Goal: Transaction & Acquisition: Subscribe to service/newsletter

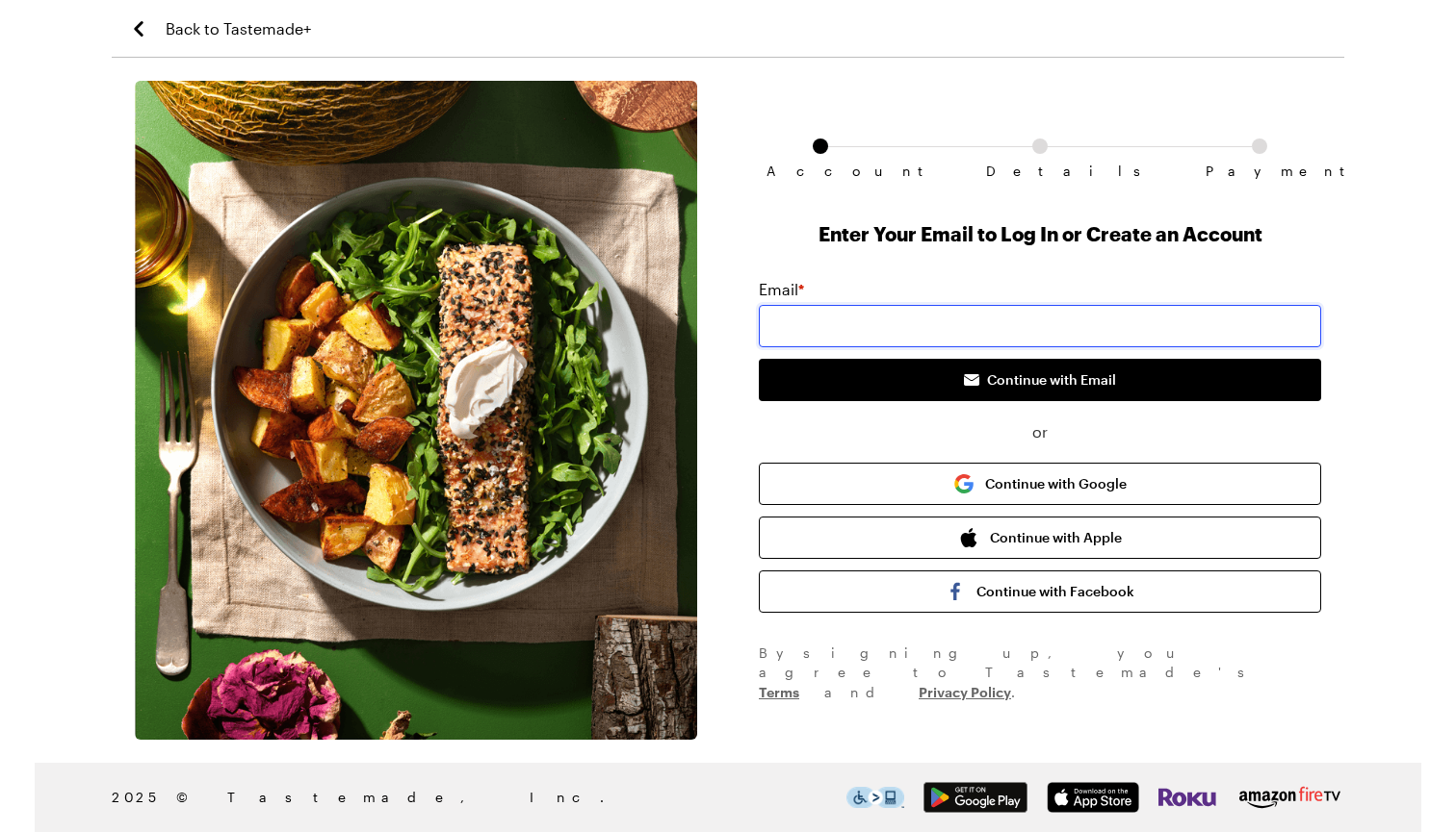
click at [968, 318] on input "email" at bounding box center [1039, 326] width 562 height 43
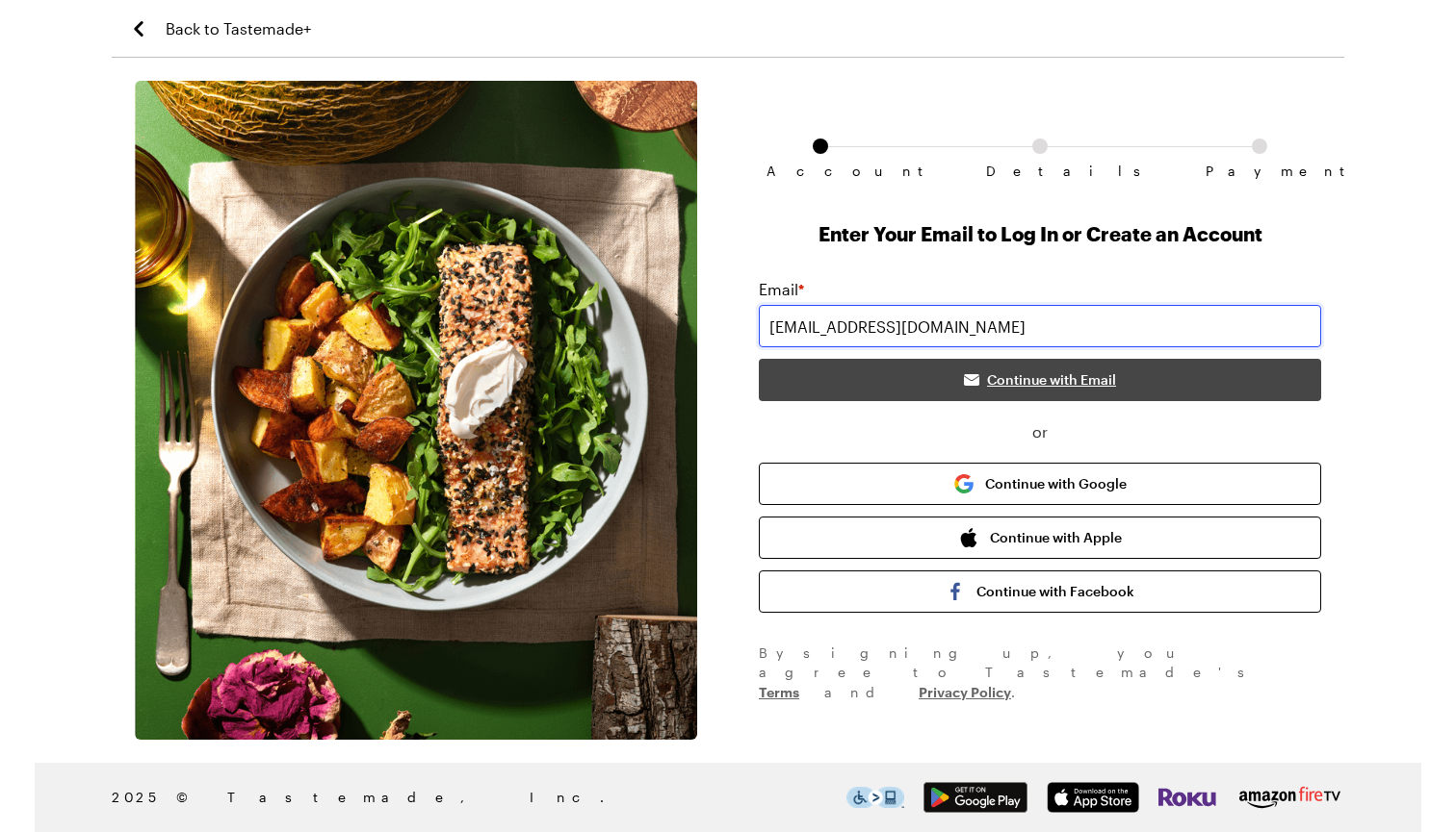
type input "[EMAIL_ADDRESS][DOMAIN_NAME]"
click at [1131, 371] on button "Continue with Email" at bounding box center [1039, 380] width 562 height 43
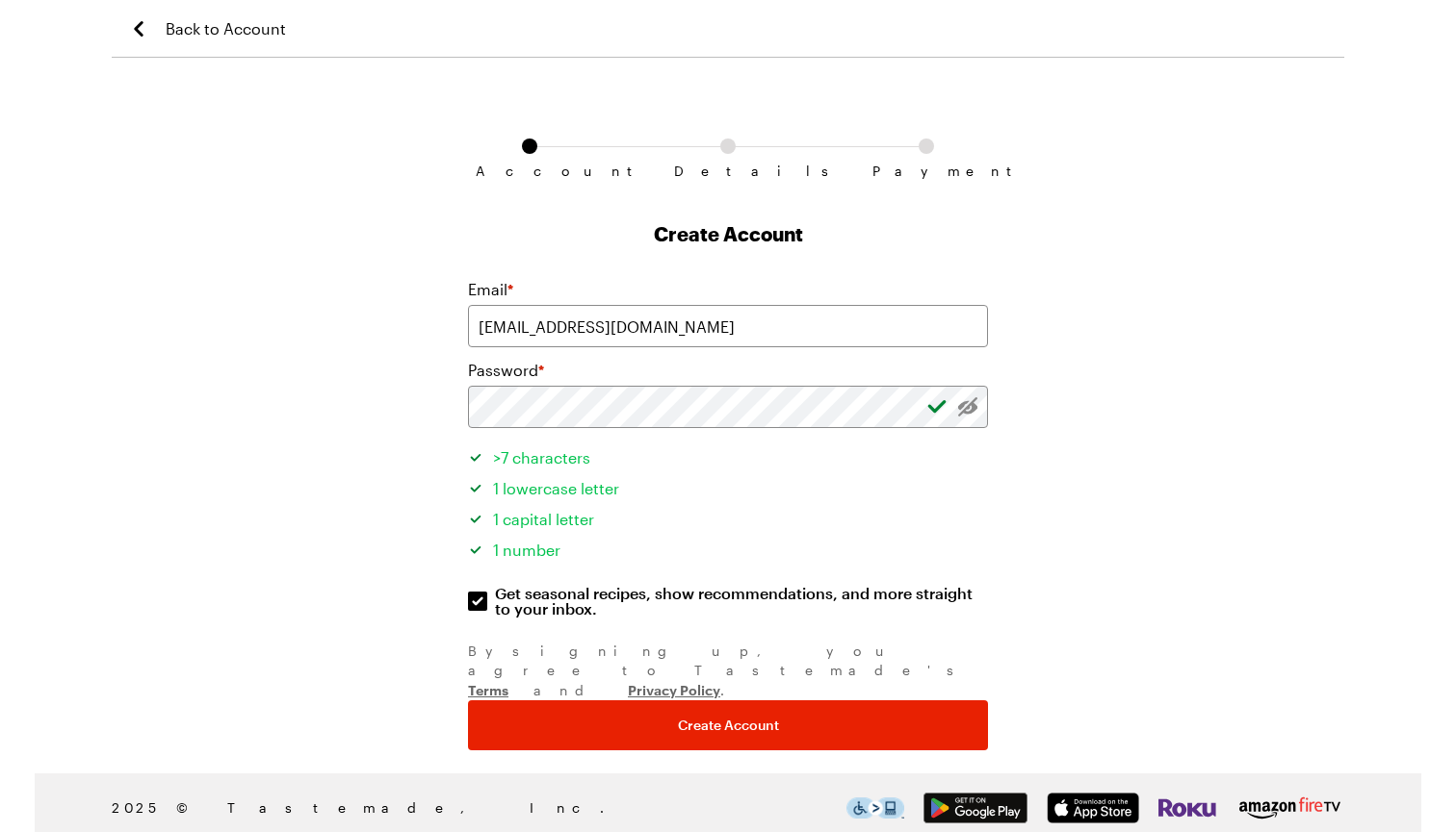
click at [394, 396] on div "Account Details Payment Create Account Email * [EMAIL_ADDRESS][DOMAIN_NAME] Pas…" at bounding box center [727, 416] width 1232 height 670
click at [476, 606] on input "Get seasonal recipes, show recommendations, and more straight to your inbox. Ge…" at bounding box center [476, 600] width 19 height 19
checkbox input "false"
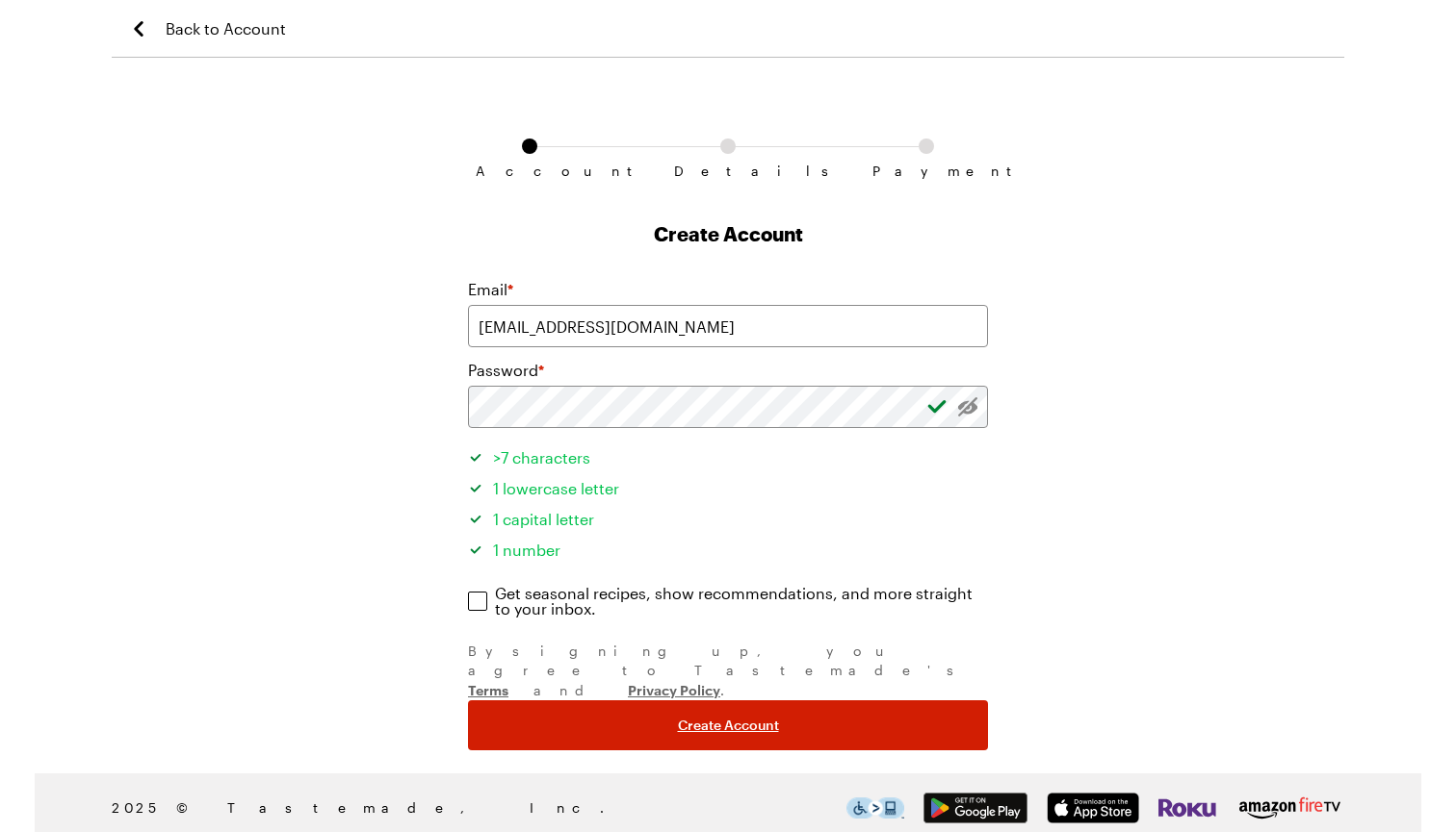
click at [538, 701] on button "Create Account" at bounding box center [727, 726] width 520 height 50
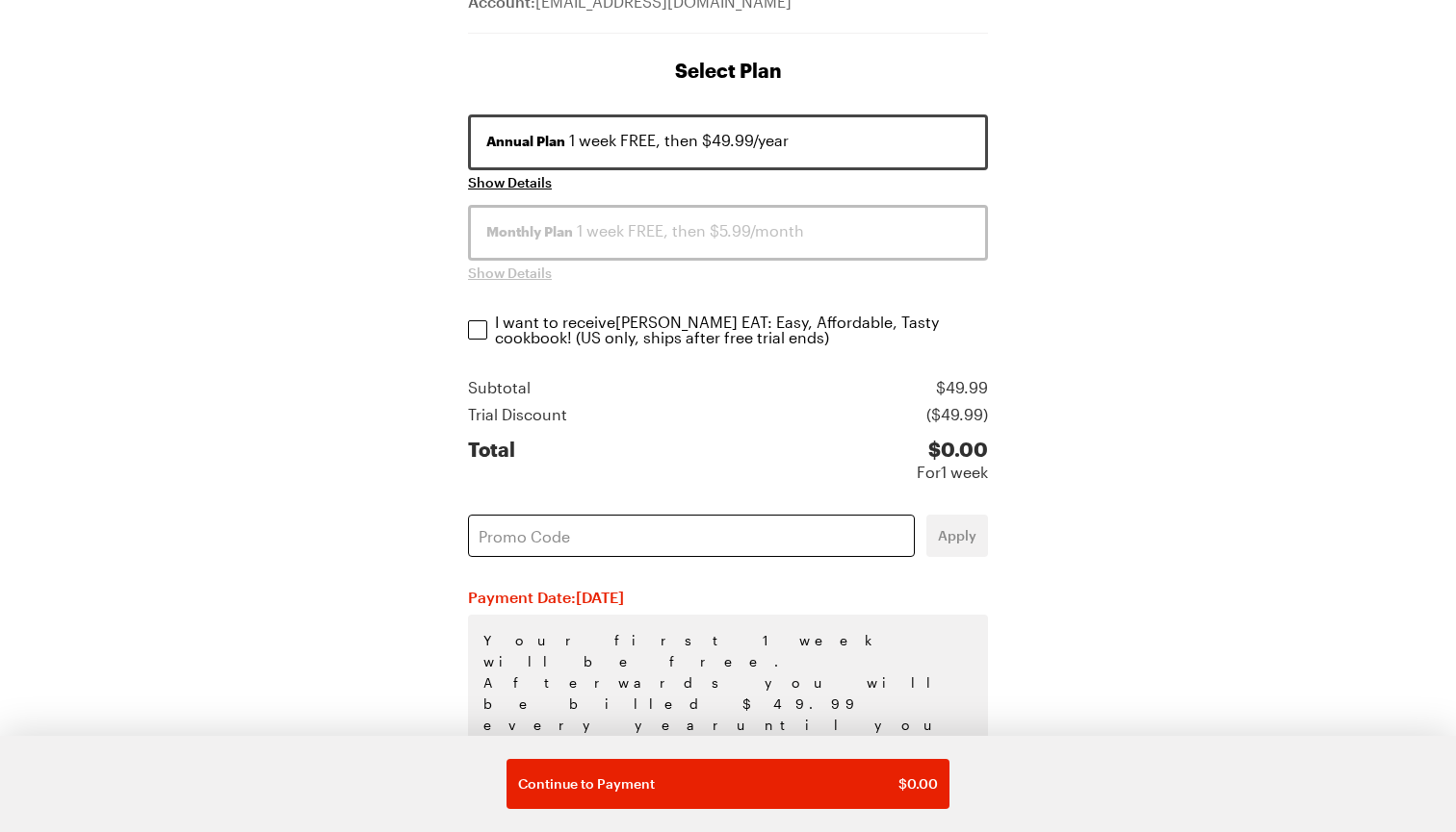
scroll to position [228, 0]
click at [595, 541] on input "text" at bounding box center [690, 538] width 447 height 43
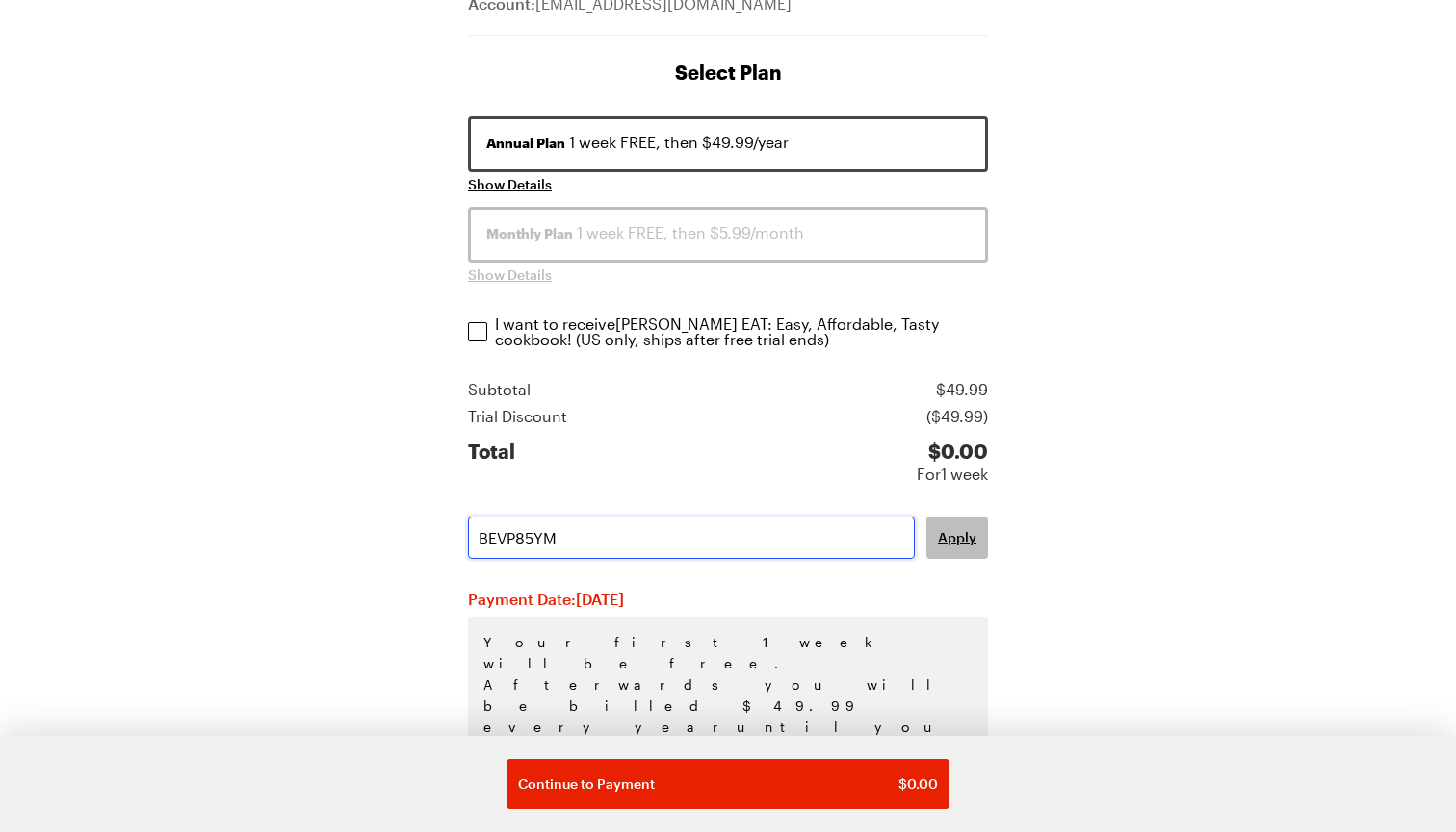
type input "BEVP85YM"
click at [960, 545] on span "Apply" at bounding box center [957, 537] width 39 height 19
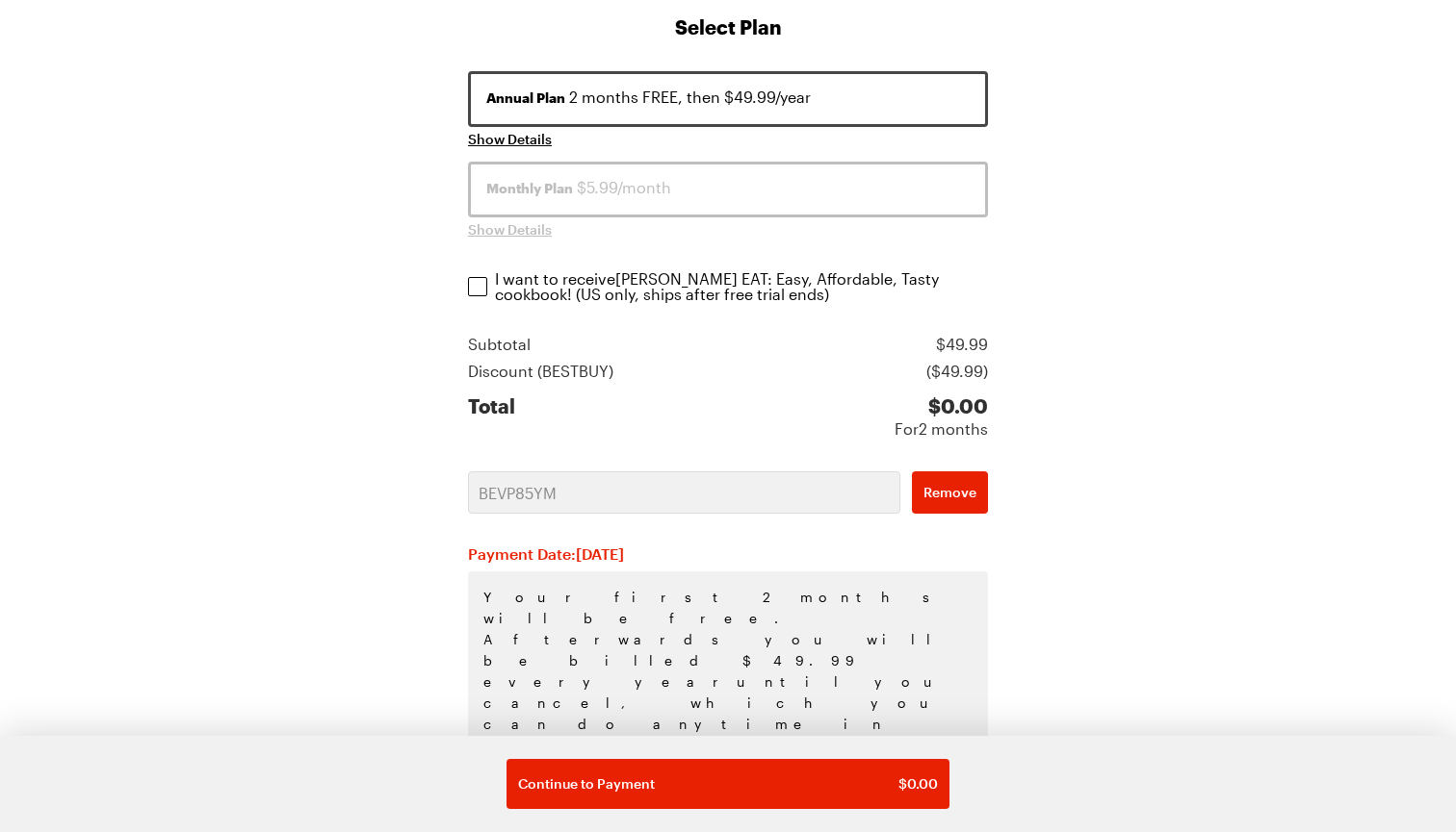
scroll to position [272, 0]
